Goal: Information Seeking & Learning: Learn about a topic

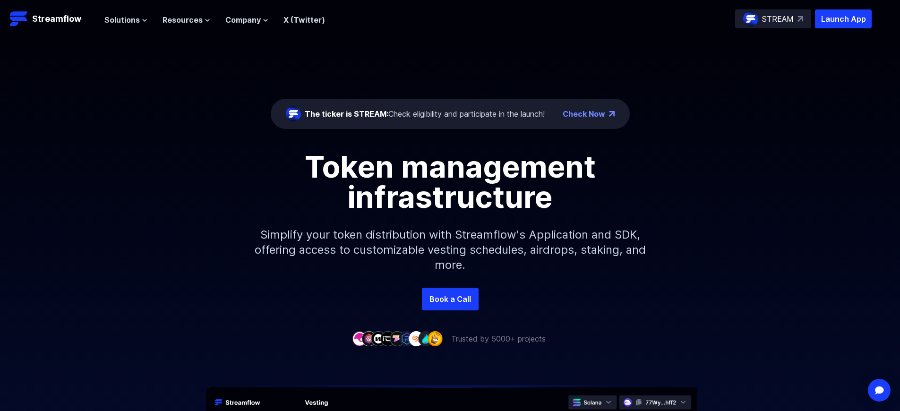
click at [843, 19] on p "Launch App" at bounding box center [843, 18] width 57 height 19
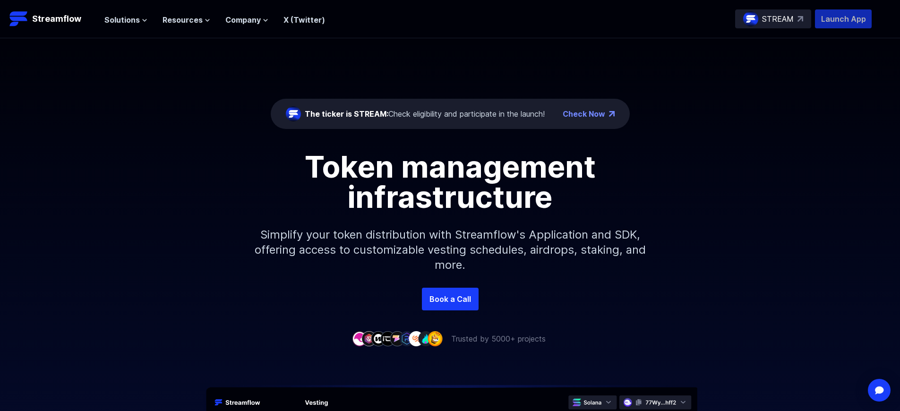
click at [843, 19] on p "Launch App" at bounding box center [843, 18] width 57 height 19
